Goal: Information Seeking & Learning: Learn about a topic

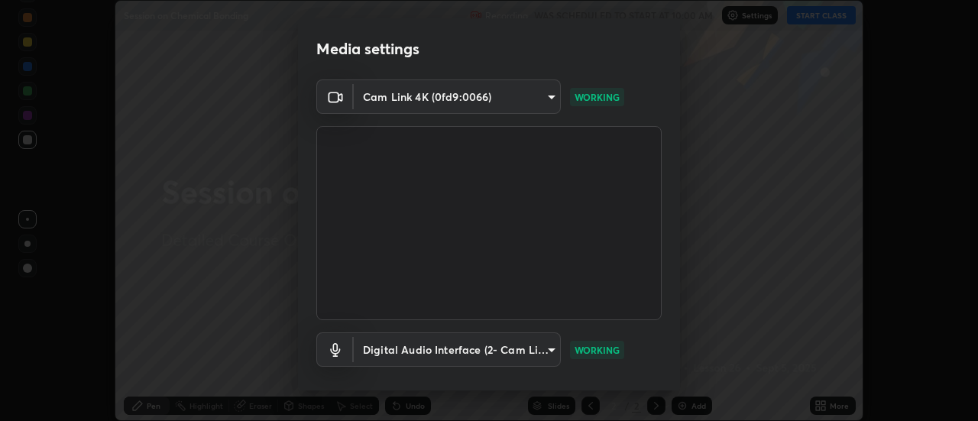
scroll to position [80, 0]
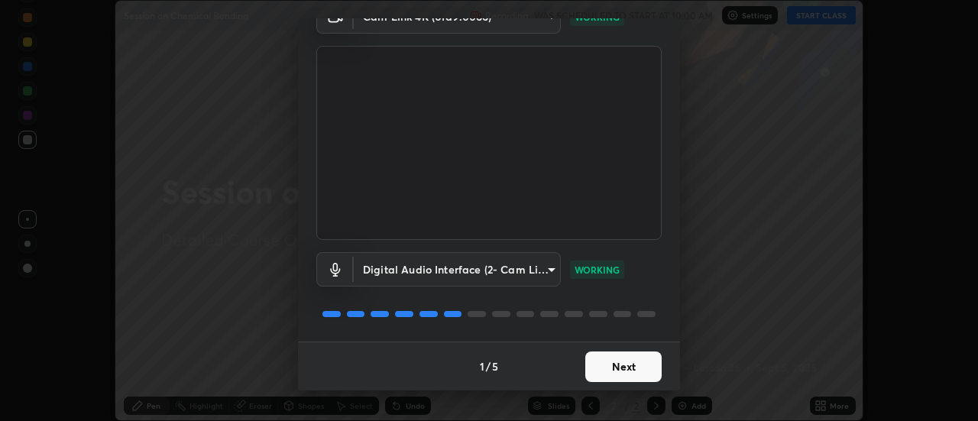
click at [616, 362] on button "Next" at bounding box center [623, 366] width 76 height 31
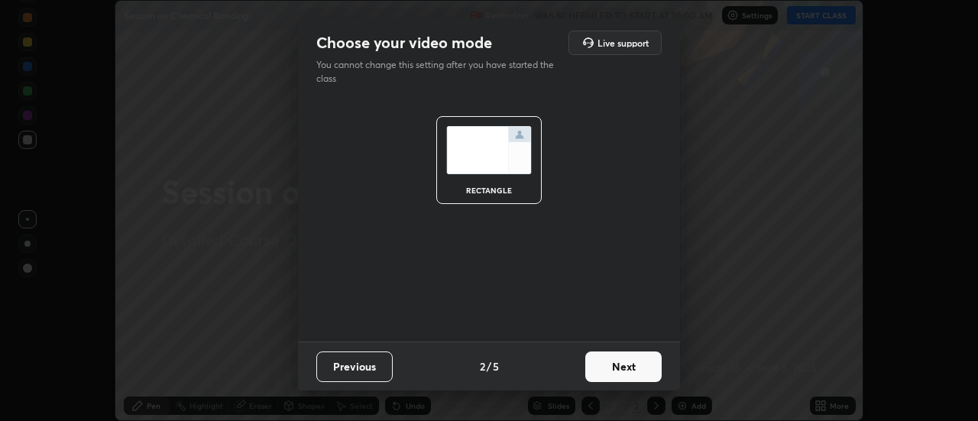
scroll to position [0, 0]
click at [613, 373] on button "Next" at bounding box center [623, 366] width 76 height 31
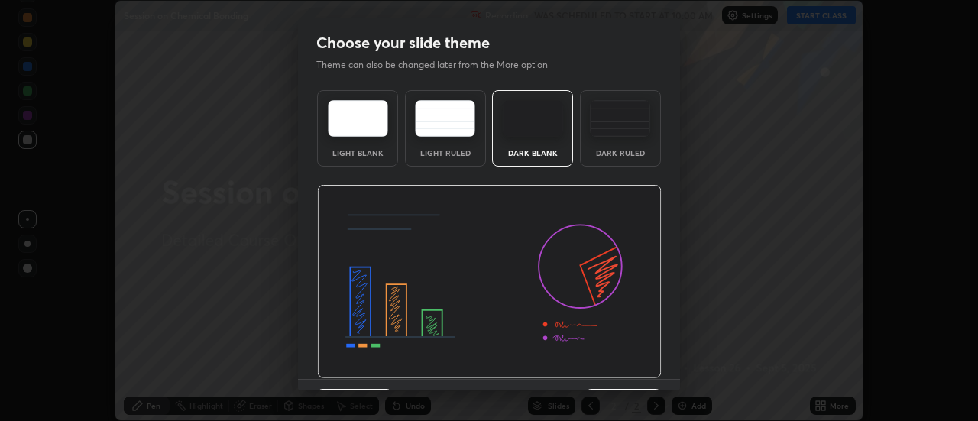
click at [612, 373] on img at bounding box center [489, 282] width 345 height 194
click at [613, 375] on img at bounding box center [489, 282] width 345 height 194
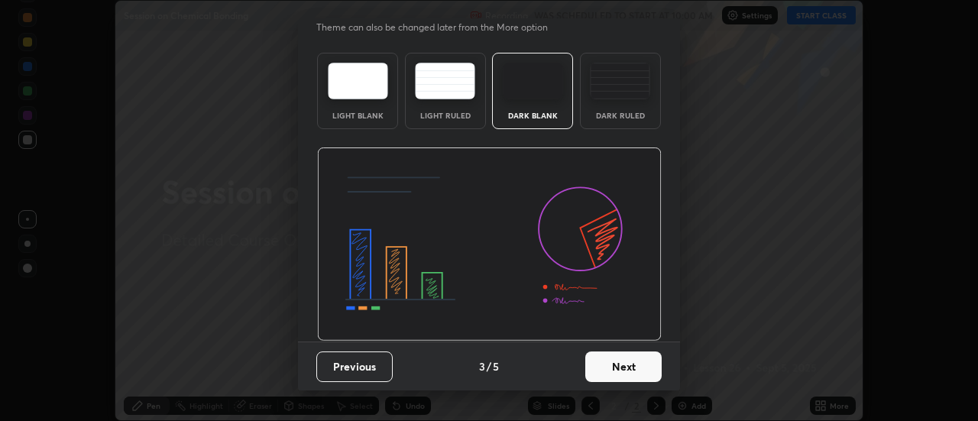
click at [619, 368] on button "Next" at bounding box center [623, 366] width 76 height 31
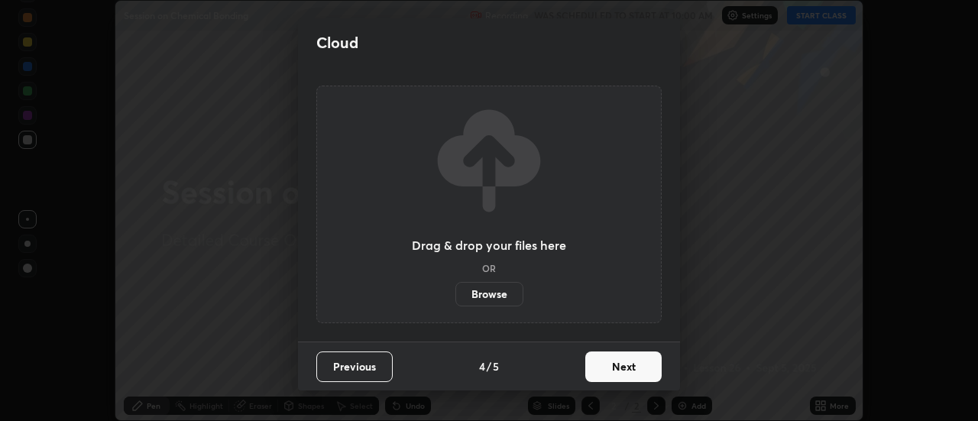
click at [620, 370] on button "Next" at bounding box center [623, 366] width 76 height 31
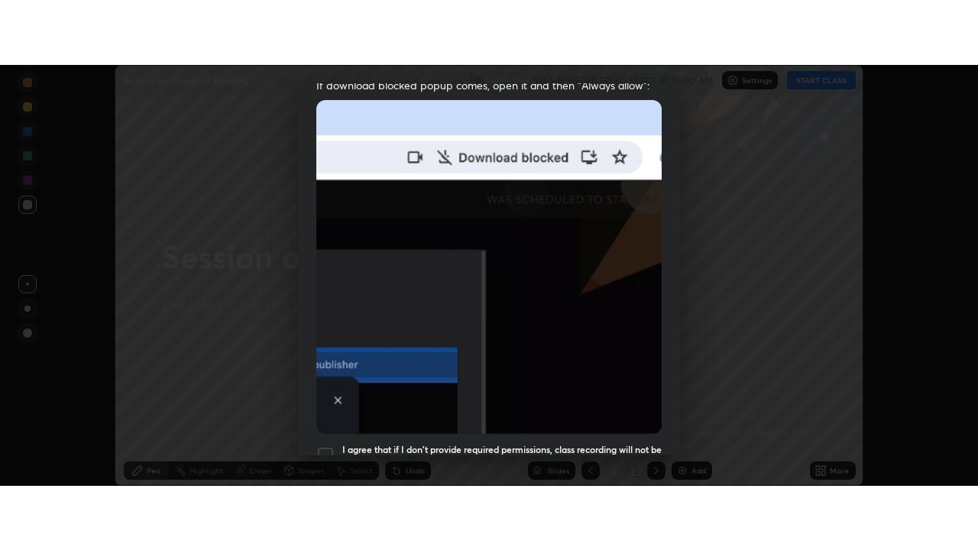
scroll to position [392, 0]
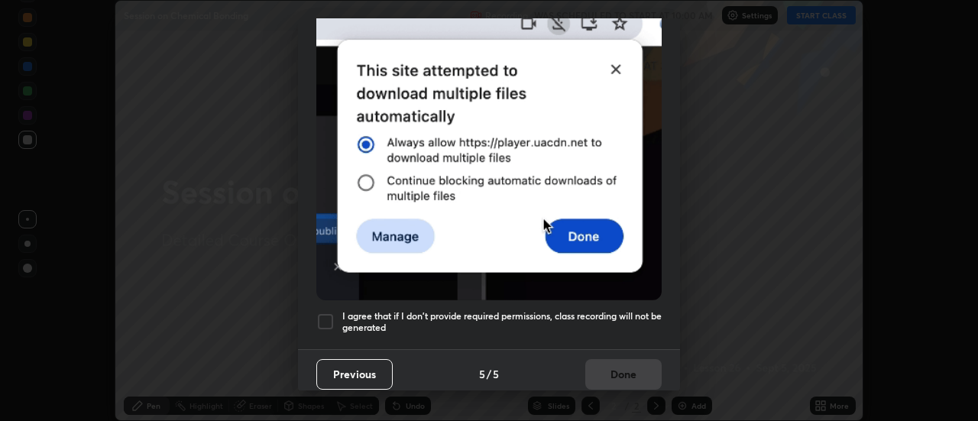
click at [616, 319] on h5 "I agree that if I don't provide required permissions, class recording will not …" at bounding box center [501, 322] width 319 height 24
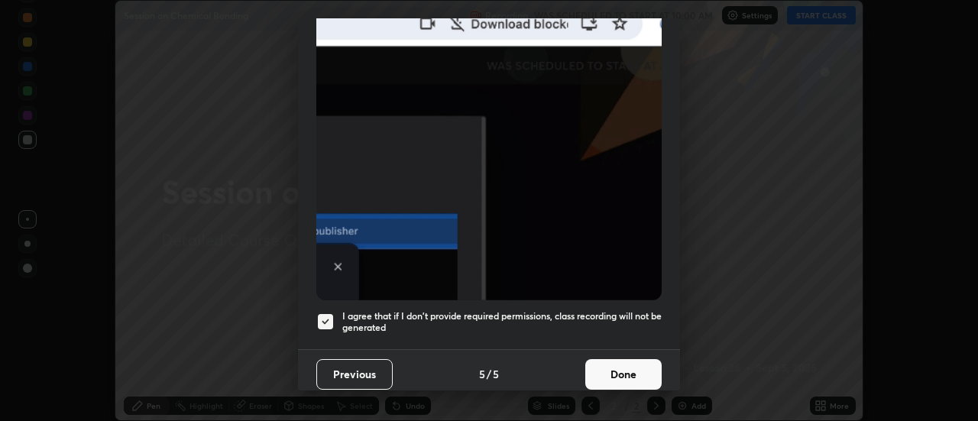
click at [625, 365] on button "Done" at bounding box center [623, 374] width 76 height 31
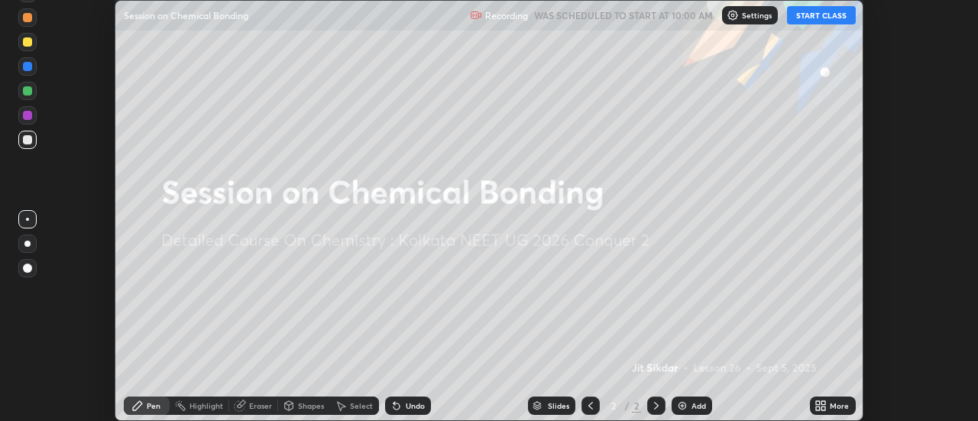
click at [830, 404] on div "More" at bounding box center [833, 405] width 46 height 18
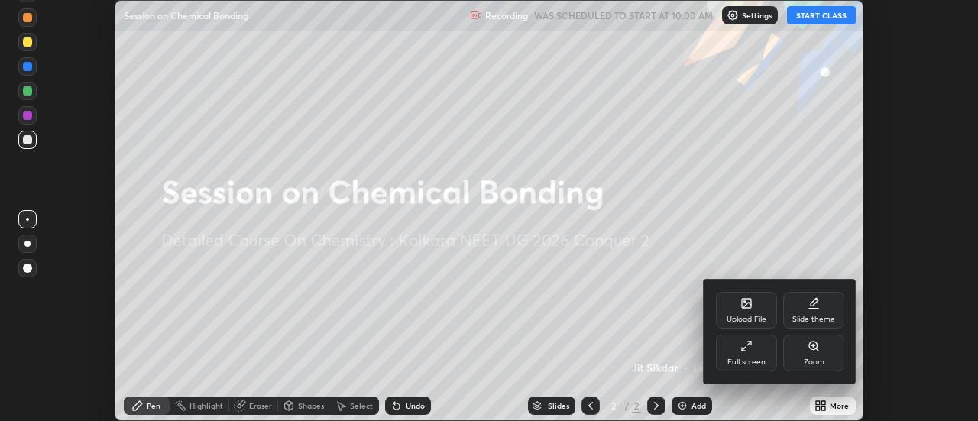
click at [760, 352] on div "Full screen" at bounding box center [746, 353] width 61 height 37
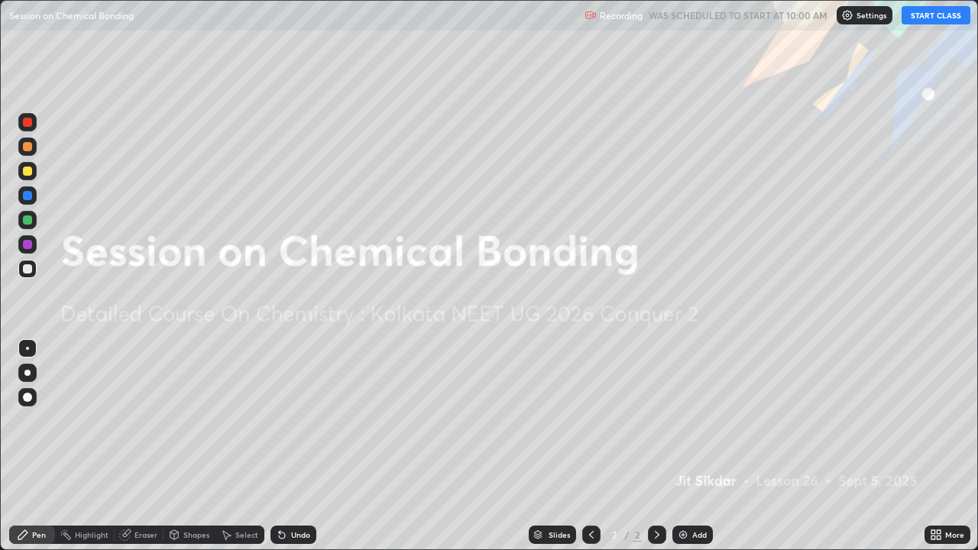
scroll to position [550, 978]
click at [695, 420] on div "Add" at bounding box center [699, 535] width 15 height 8
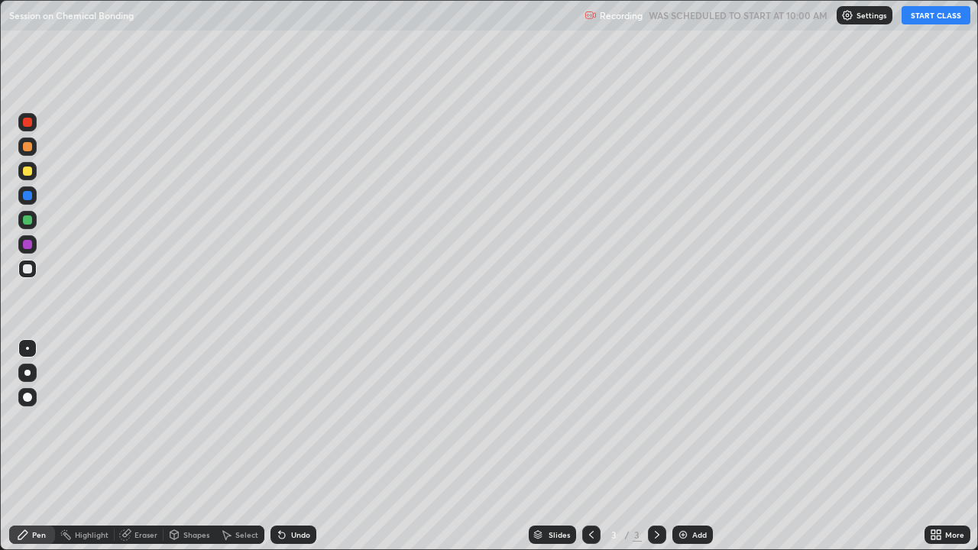
click at [925, 15] on button "START CLASS" at bounding box center [935, 15] width 69 height 18
click at [28, 173] on div at bounding box center [27, 171] width 9 height 9
click at [30, 170] on div at bounding box center [27, 171] width 9 height 9
click at [28, 266] on div at bounding box center [27, 268] width 9 height 9
click at [304, 420] on div "Undo" at bounding box center [293, 535] width 46 height 18
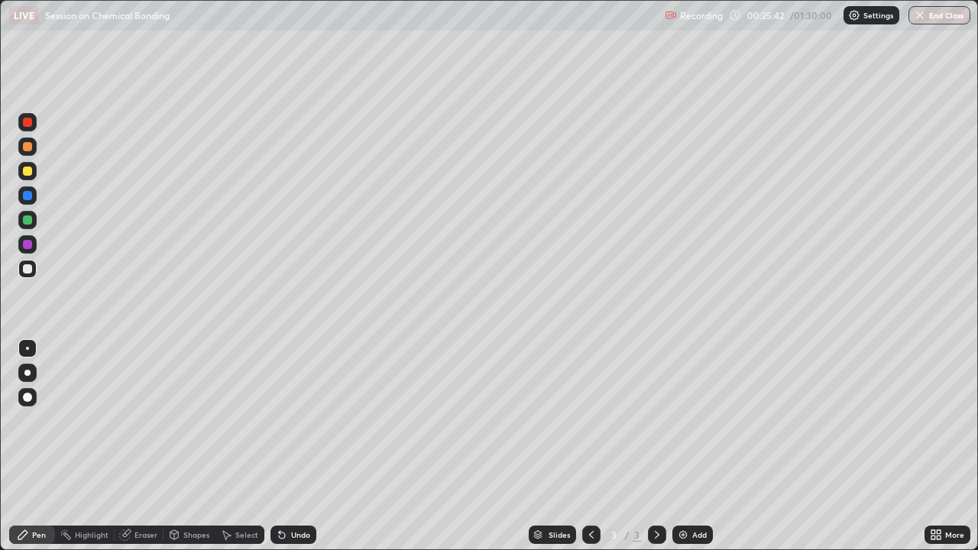
click at [703, 420] on div "Add" at bounding box center [699, 535] width 15 height 8
click at [30, 170] on div at bounding box center [27, 171] width 9 height 9
click at [37, 268] on div at bounding box center [27, 269] width 24 height 24
click at [307, 420] on div "Undo" at bounding box center [300, 535] width 19 height 8
click at [311, 420] on div "Undo" at bounding box center [293, 535] width 46 height 18
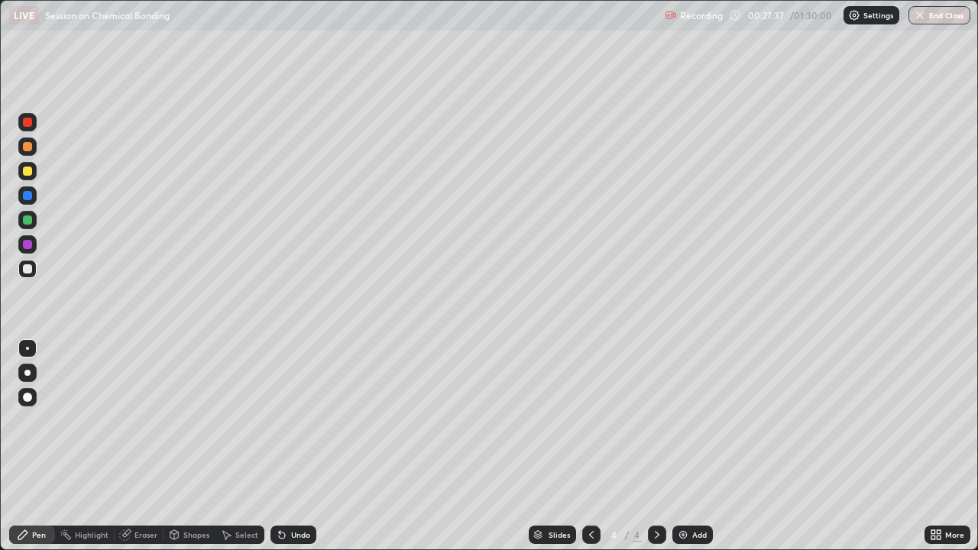
click at [311, 420] on div "Undo" at bounding box center [293, 535] width 46 height 18
click at [308, 420] on div "Undo" at bounding box center [293, 535] width 46 height 18
click at [309, 420] on div "Undo" at bounding box center [293, 535] width 46 height 18
click at [303, 420] on div "Undo" at bounding box center [300, 535] width 19 height 8
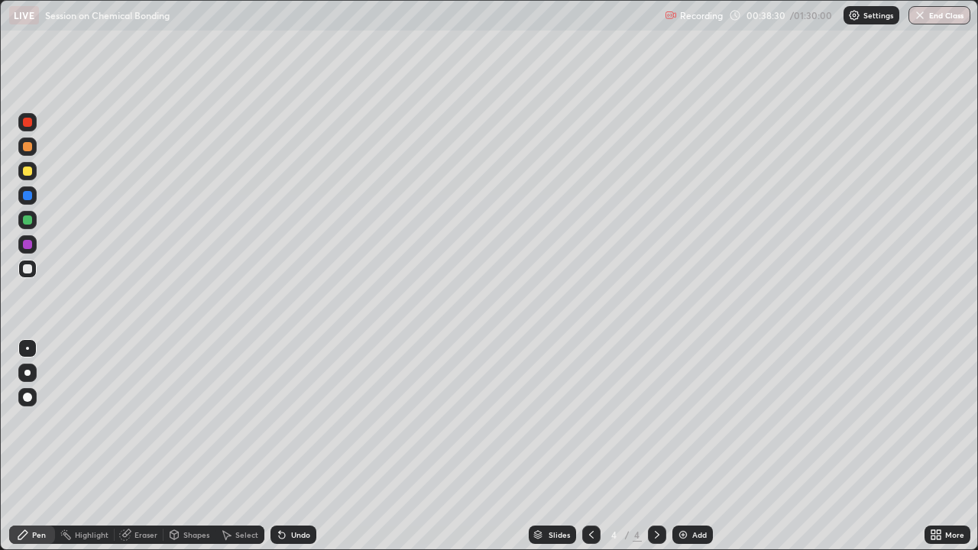
click at [304, 420] on div "Undo" at bounding box center [300, 535] width 19 height 8
click at [693, 420] on div "Add" at bounding box center [699, 535] width 15 height 8
click at [30, 169] on div at bounding box center [27, 171] width 9 height 9
click at [24, 270] on div at bounding box center [27, 268] width 9 height 9
click at [30, 217] on div at bounding box center [27, 219] width 9 height 9
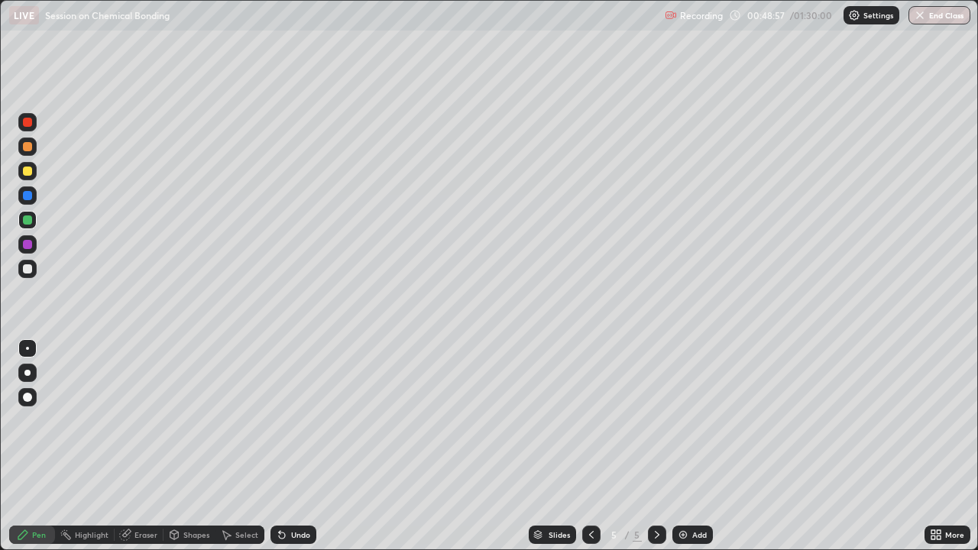
click at [30, 265] on div at bounding box center [27, 268] width 9 height 9
click at [33, 218] on div at bounding box center [27, 220] width 18 height 18
click at [34, 269] on div at bounding box center [27, 269] width 18 height 18
click at [141, 420] on div "Eraser" at bounding box center [145, 535] width 23 height 8
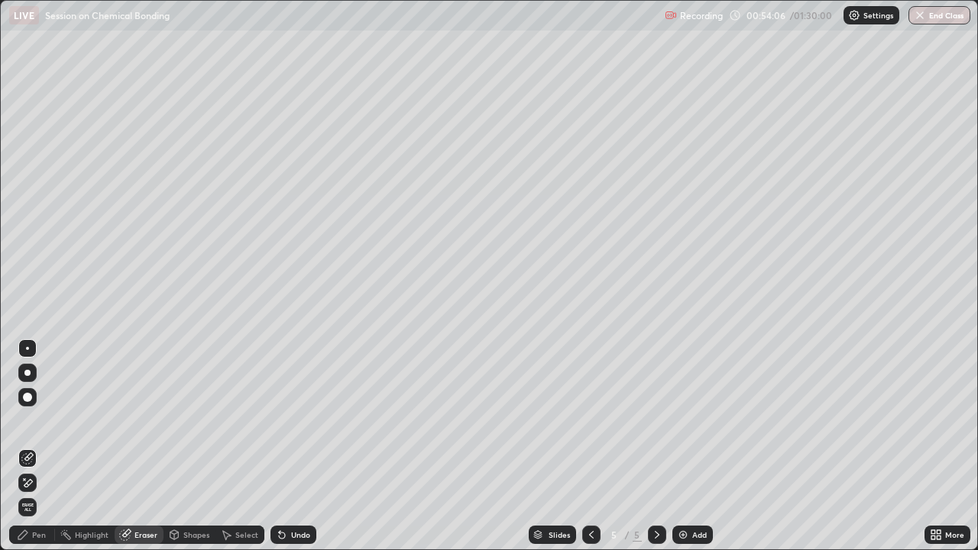
click at [41, 420] on div "Pen" at bounding box center [39, 535] width 14 height 8
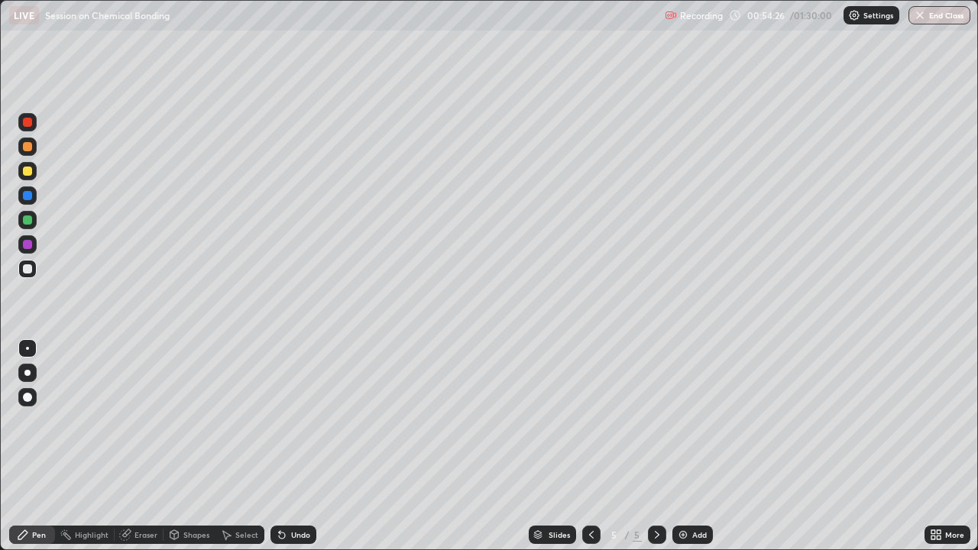
click at [303, 420] on div "Undo" at bounding box center [300, 535] width 19 height 8
click at [296, 420] on div "Undo" at bounding box center [300, 535] width 19 height 8
click at [291, 420] on div "Undo" at bounding box center [300, 535] width 19 height 8
click at [704, 420] on div "Add" at bounding box center [699, 535] width 15 height 8
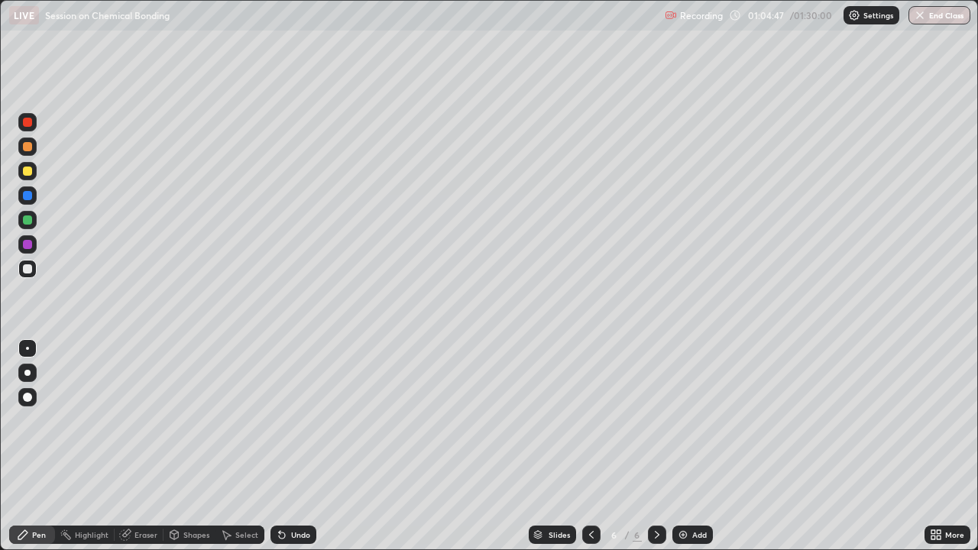
click at [32, 179] on div at bounding box center [27, 171] width 18 height 18
click at [34, 270] on div at bounding box center [27, 269] width 18 height 18
click at [299, 420] on div "Undo" at bounding box center [293, 535] width 46 height 18
click at [294, 420] on div "Undo" at bounding box center [293, 535] width 46 height 18
click at [289, 420] on div "Undo" at bounding box center [293, 535] width 46 height 18
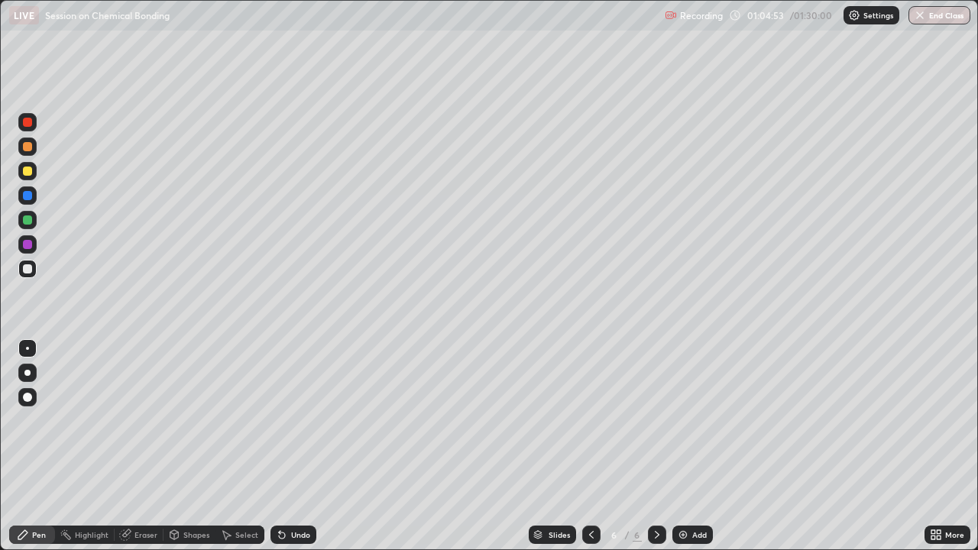
click at [286, 420] on div "Undo" at bounding box center [293, 535] width 46 height 18
click at [285, 420] on div "Undo" at bounding box center [293, 535] width 46 height 18
click at [282, 420] on div "Undo" at bounding box center [293, 535] width 46 height 18
click at [30, 268] on div at bounding box center [27, 268] width 9 height 9
click at [28, 168] on div at bounding box center [27, 171] width 9 height 9
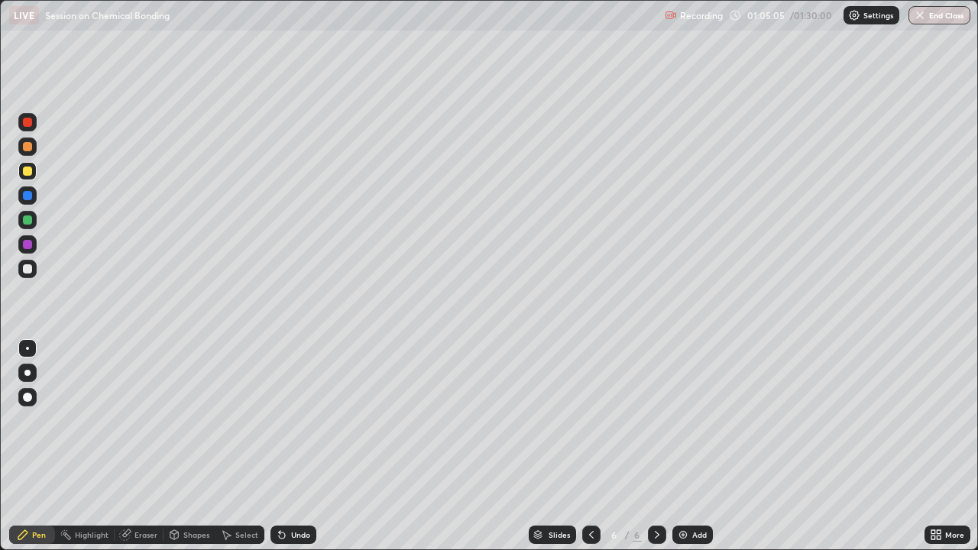
click at [28, 270] on div at bounding box center [27, 268] width 9 height 9
click at [928, 10] on button "End Class" at bounding box center [939, 15] width 62 height 18
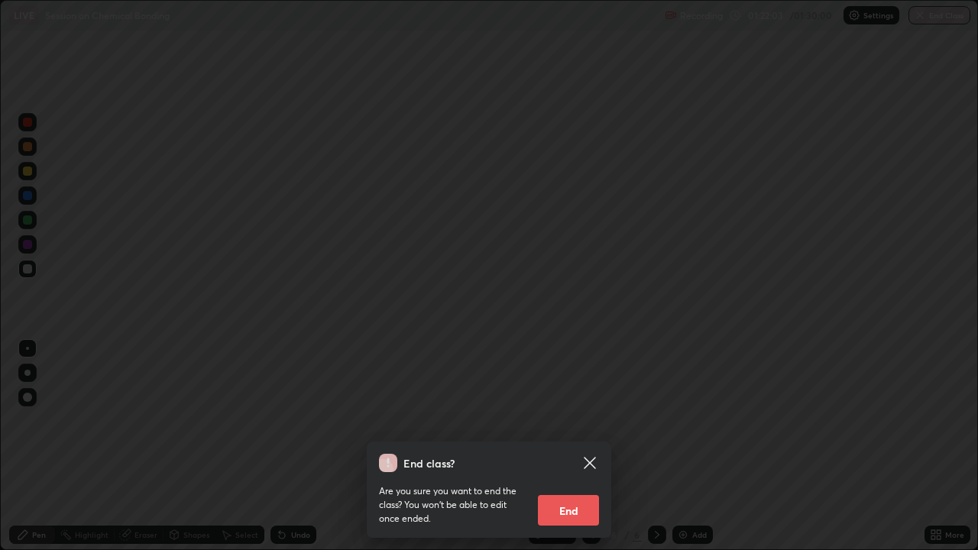
click at [578, 420] on button "End" at bounding box center [568, 510] width 61 height 31
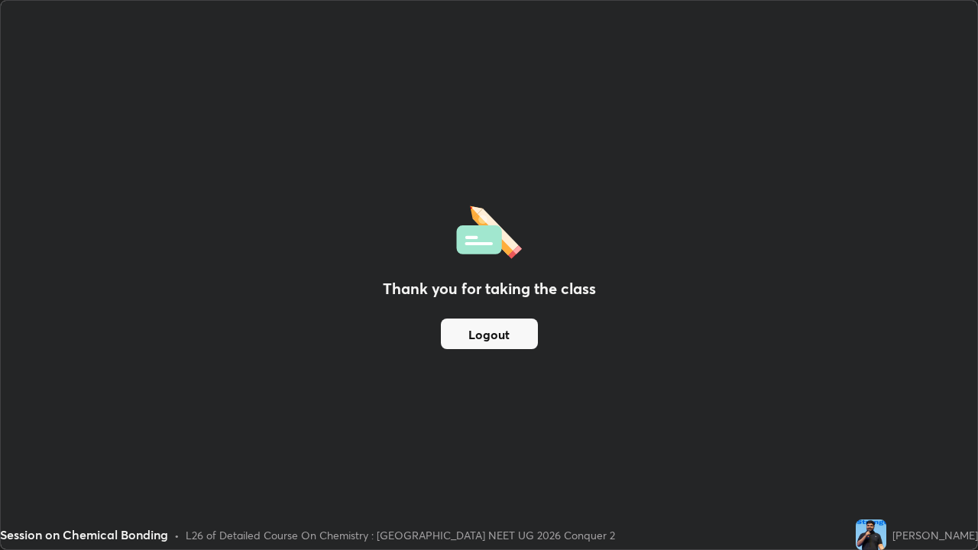
click at [512, 325] on button "Logout" at bounding box center [489, 334] width 97 height 31
